Goal: Transaction & Acquisition: Subscribe to service/newsletter

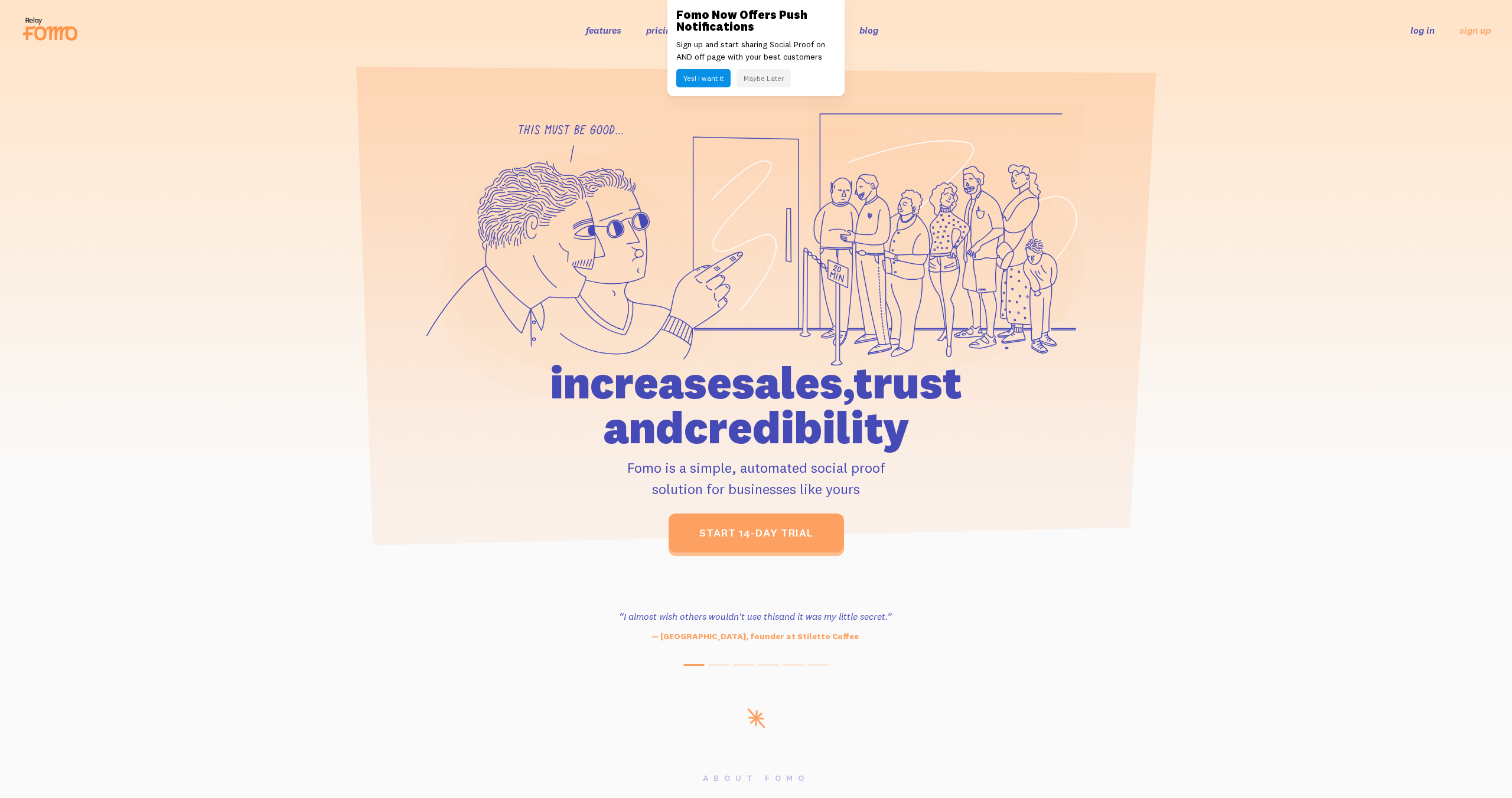
click at [654, 35] on link "pricing" at bounding box center [661, 30] width 30 height 12
click at [761, 88] on div "Fomo Now Offers Push Notifications Sign up and start sharing Social Proof on AN…" at bounding box center [756, 48] width 177 height 97
click at [764, 82] on button "Maybe Later" at bounding box center [763, 78] width 54 height 19
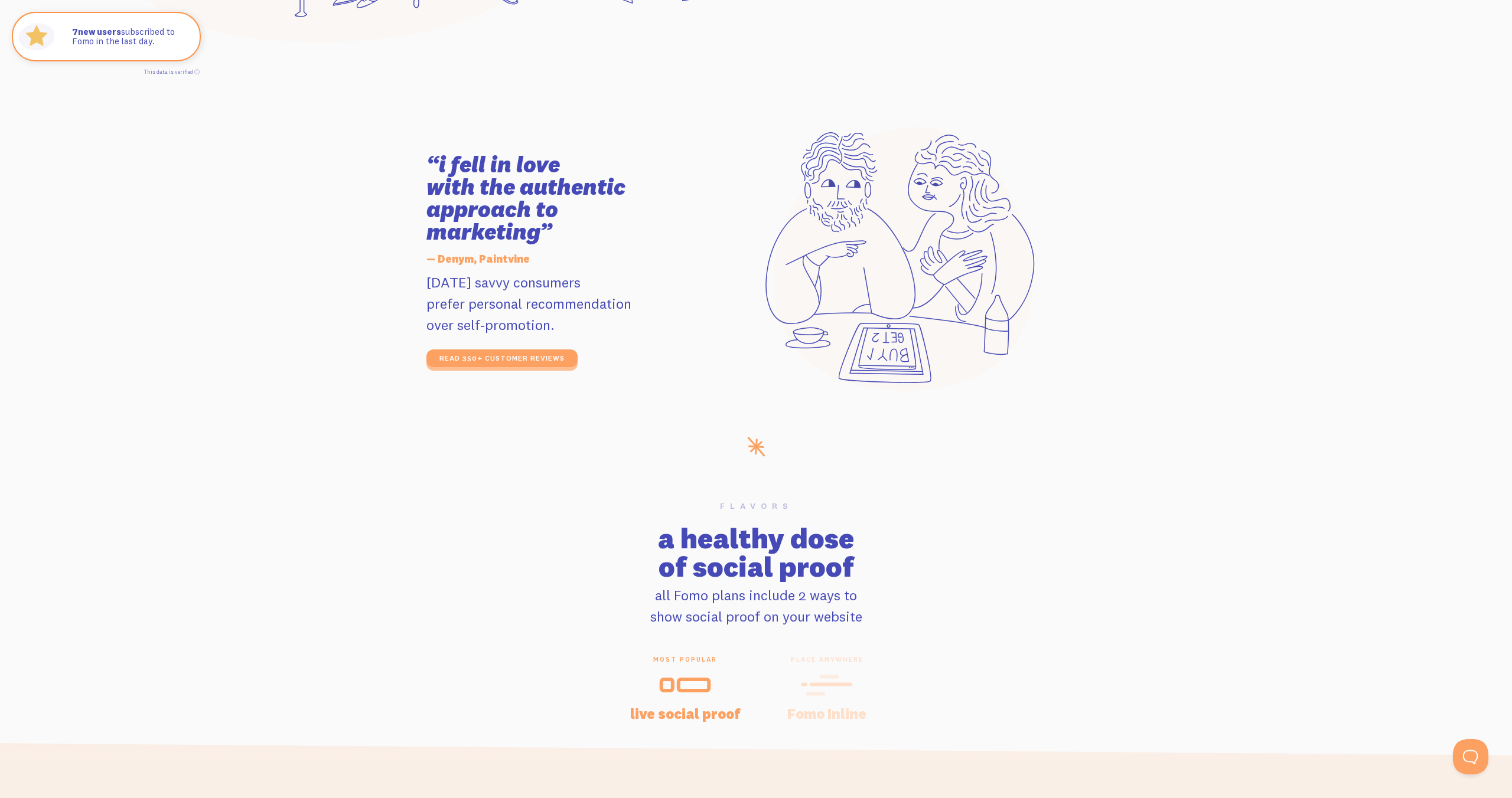
scroll to position [2569, 0]
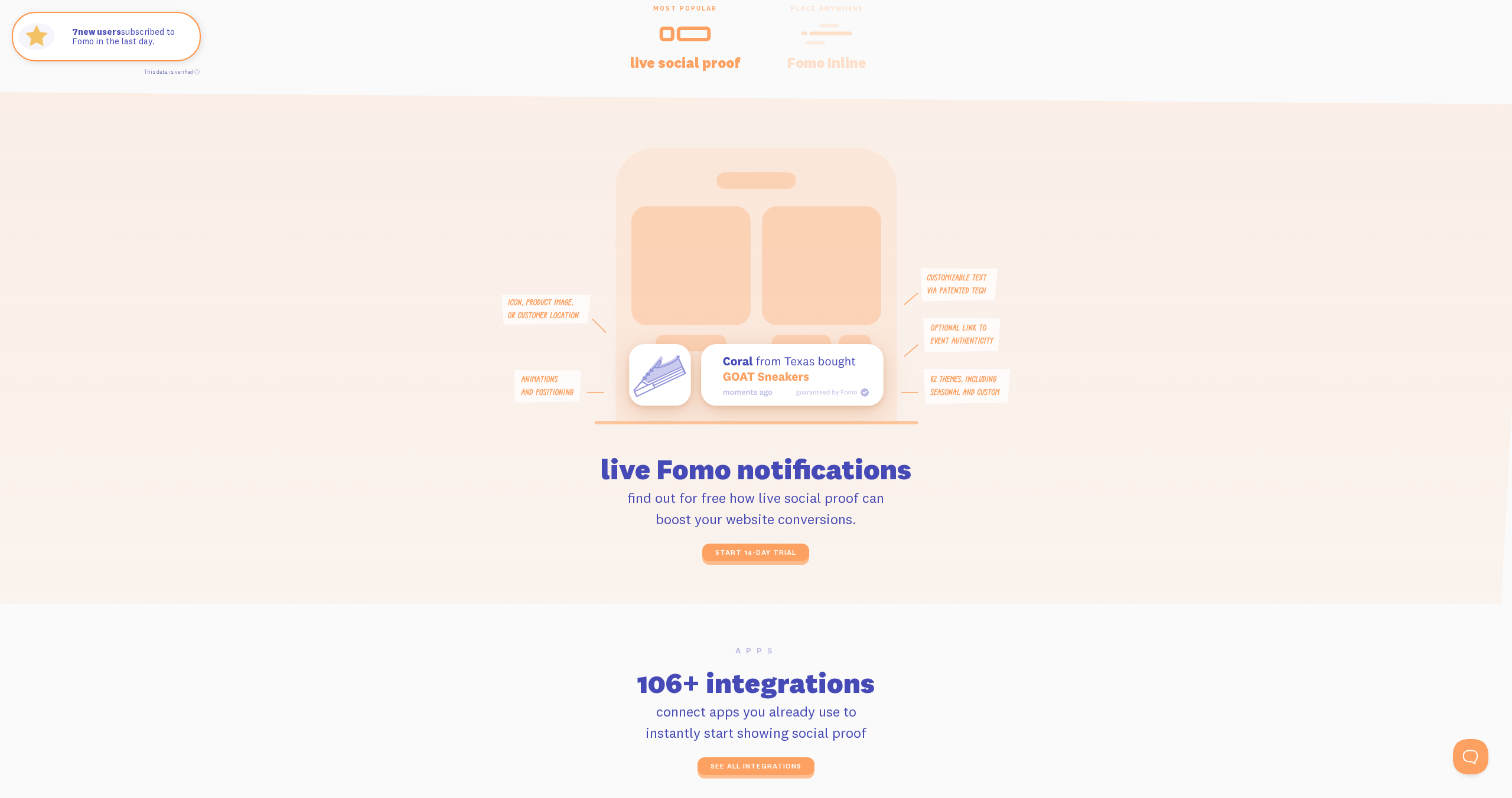
click at [769, 278] on icon at bounding box center [822, 266] width 119 height 119
click at [675, 280] on icon at bounding box center [691, 266] width 119 height 119
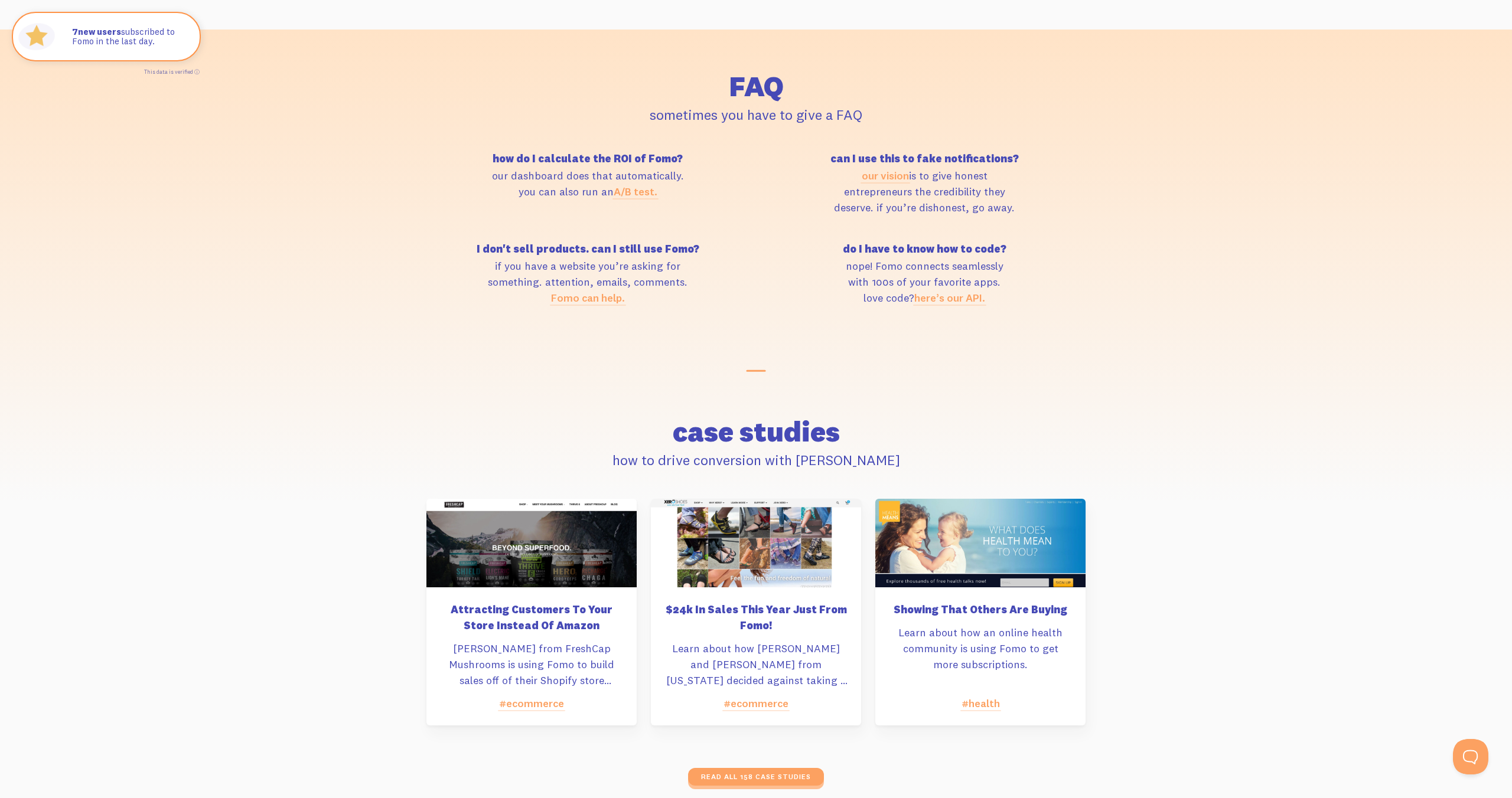
scroll to position [5685, 0]
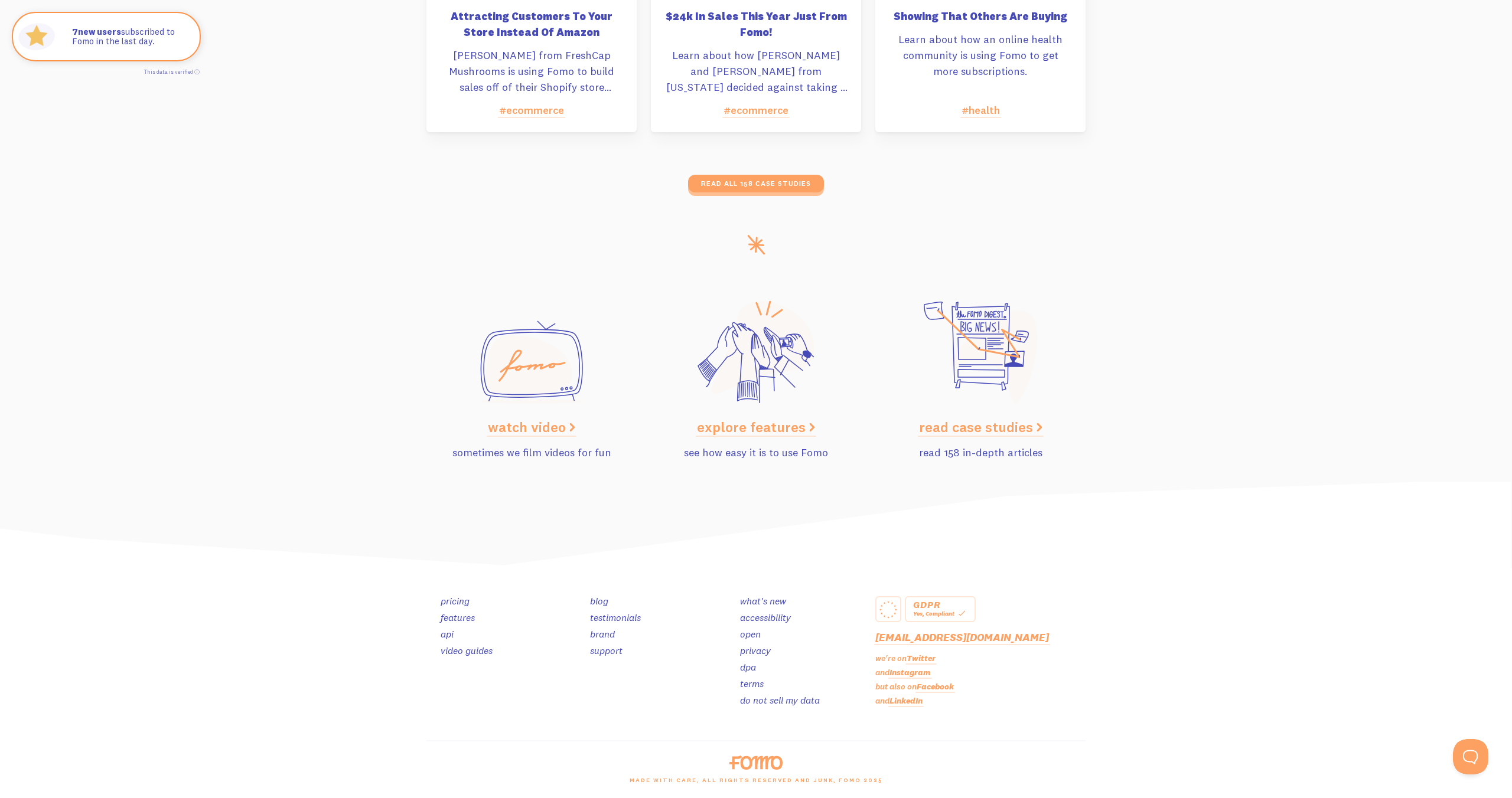
click at [1195, 455] on section "watch video sometimes we film videos for fun explore features see how easy it i…" at bounding box center [756, 370] width 1512 height 224
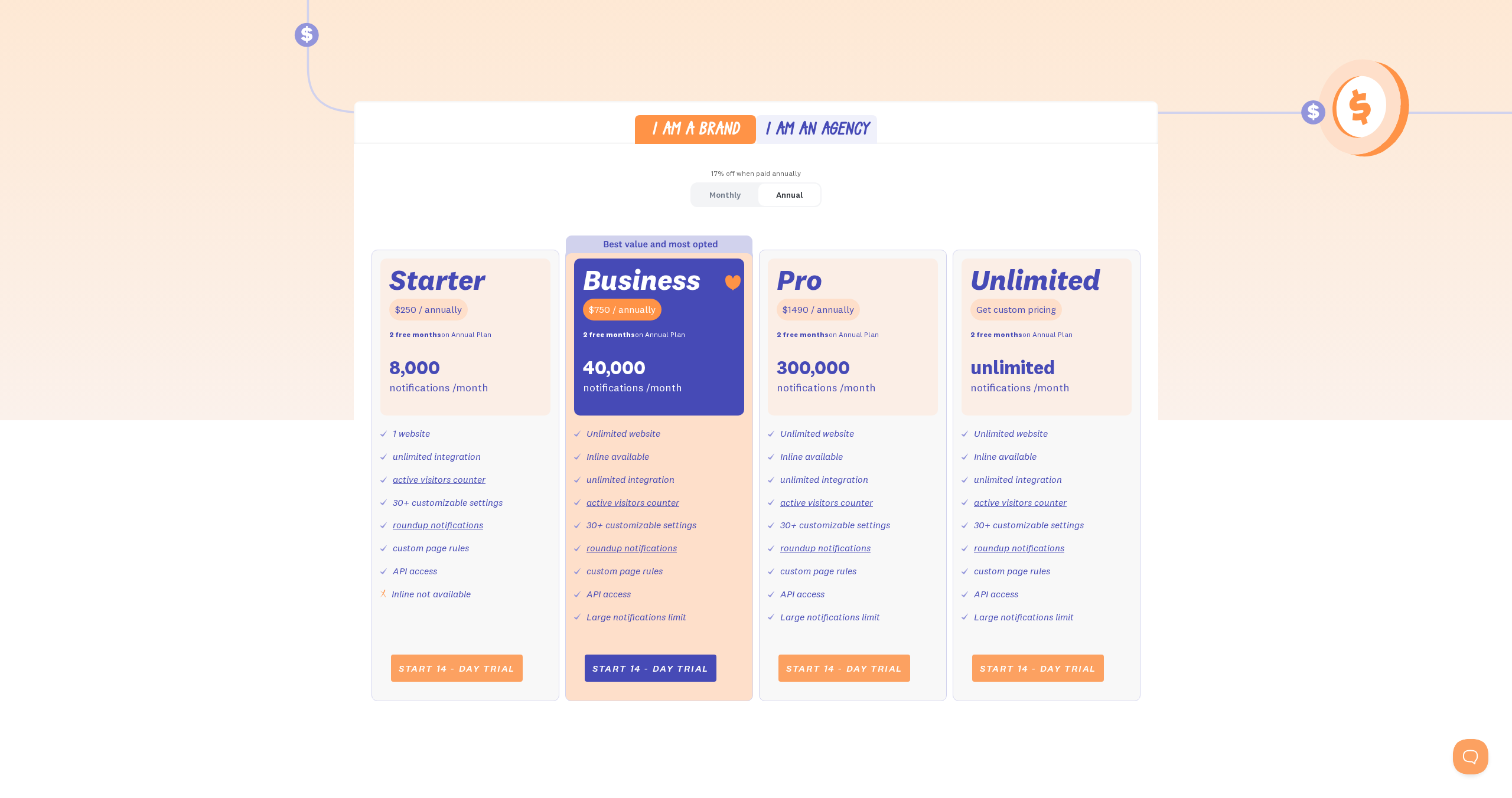
click at [725, 201] on div "Monthly" at bounding box center [725, 195] width 31 height 17
